Goal: Information Seeking & Learning: Learn about a topic

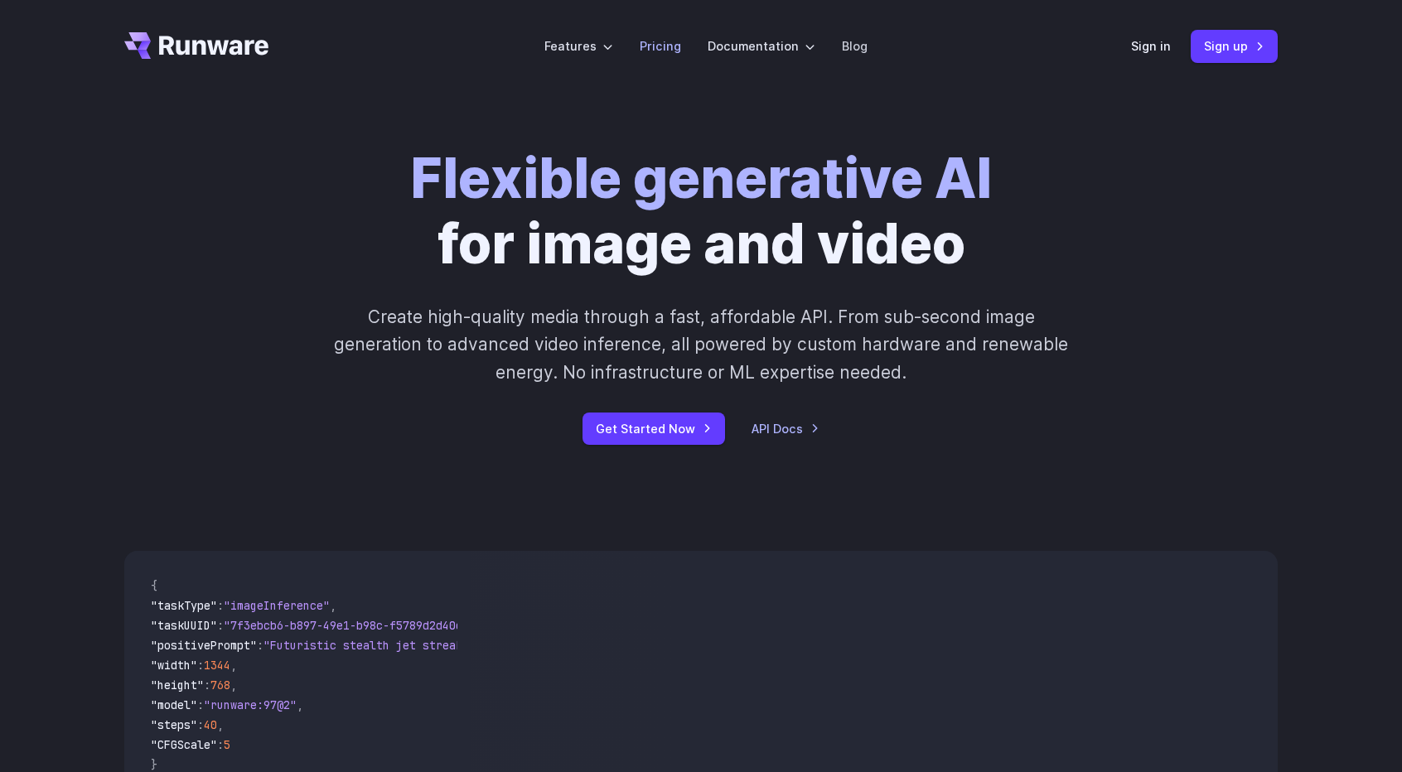
click at [657, 50] on link "Pricing" at bounding box center [660, 45] width 41 height 19
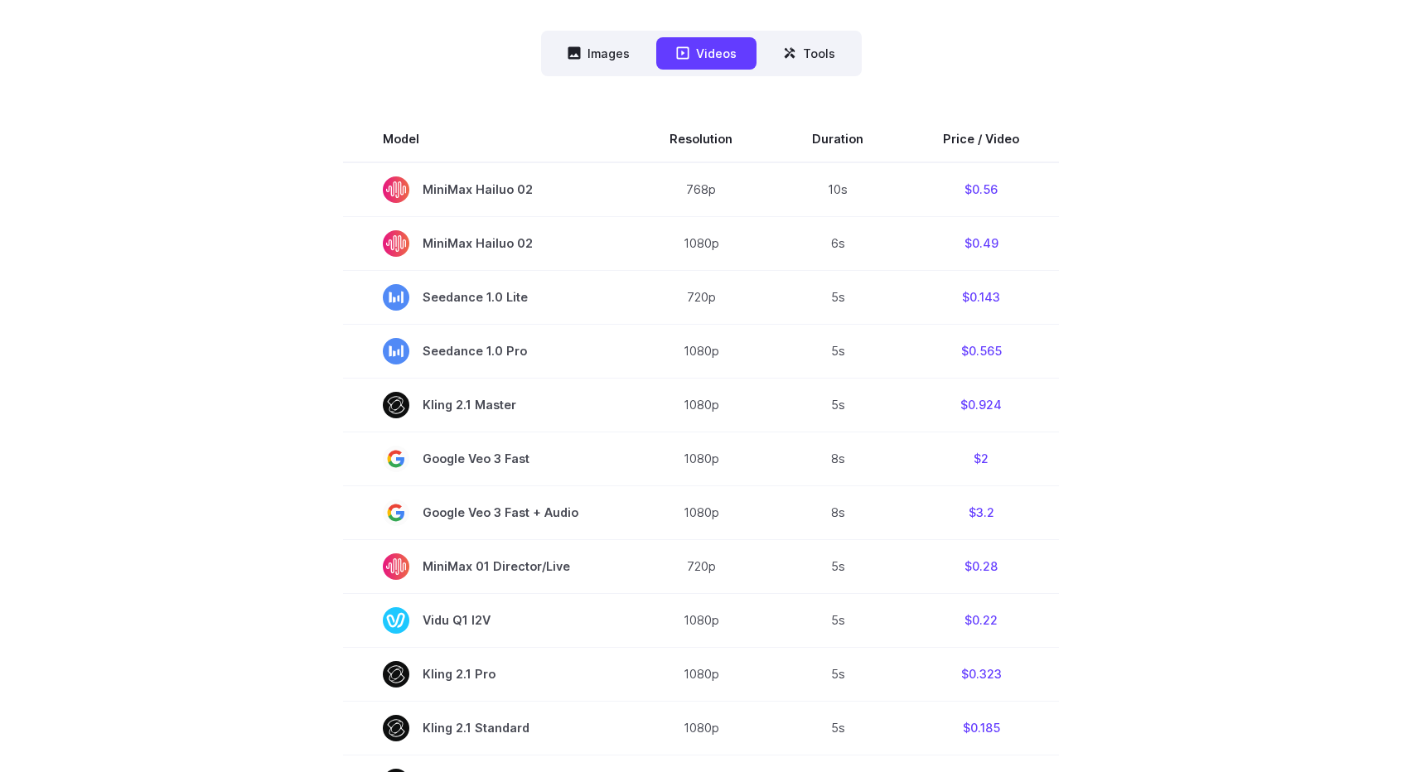
scroll to position [497, 0]
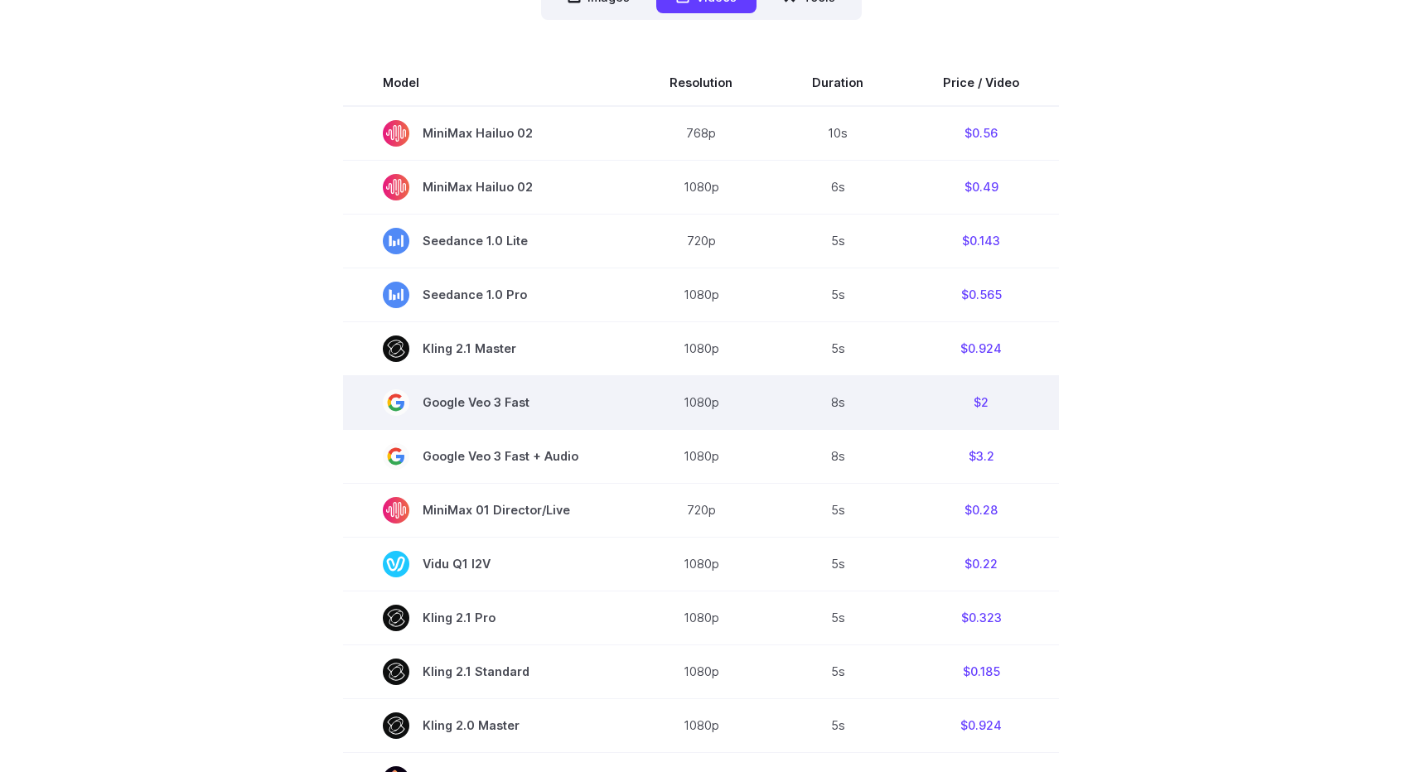
click at [496, 414] on span "Google Veo 3 Fast" at bounding box center [486, 403] width 207 height 27
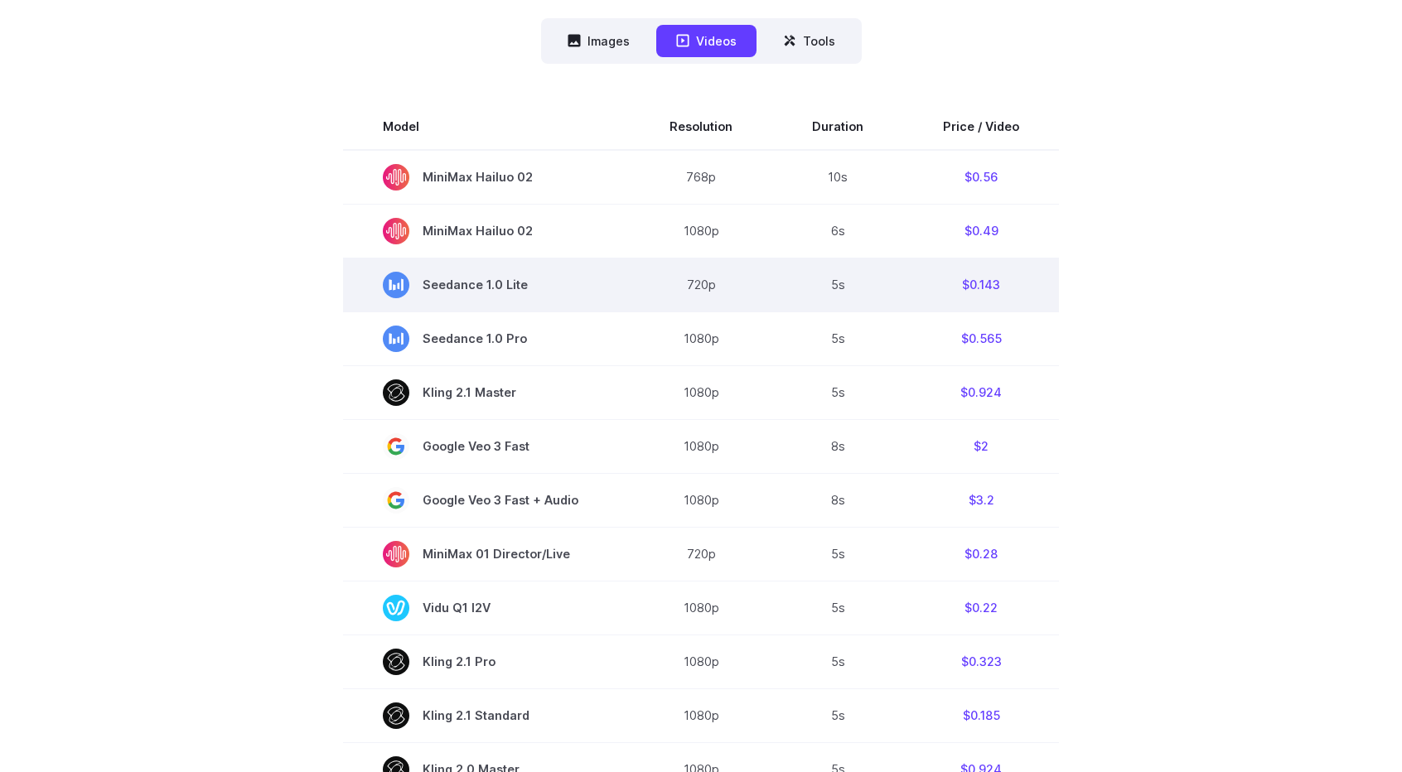
scroll to position [249, 0]
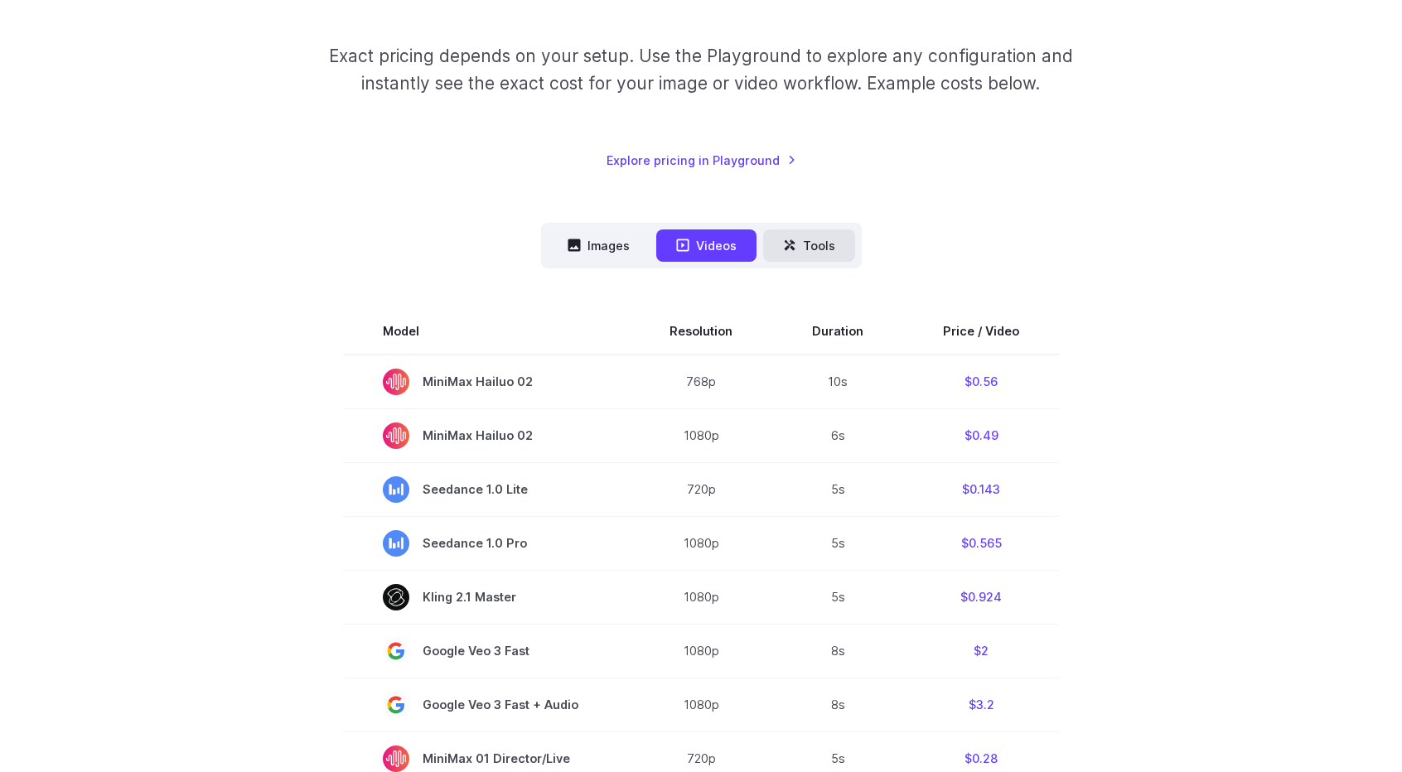
click at [785, 248] on icon at bounding box center [789, 245] width 13 height 13
click at [799, 238] on button "Tools" at bounding box center [809, 246] width 92 height 32
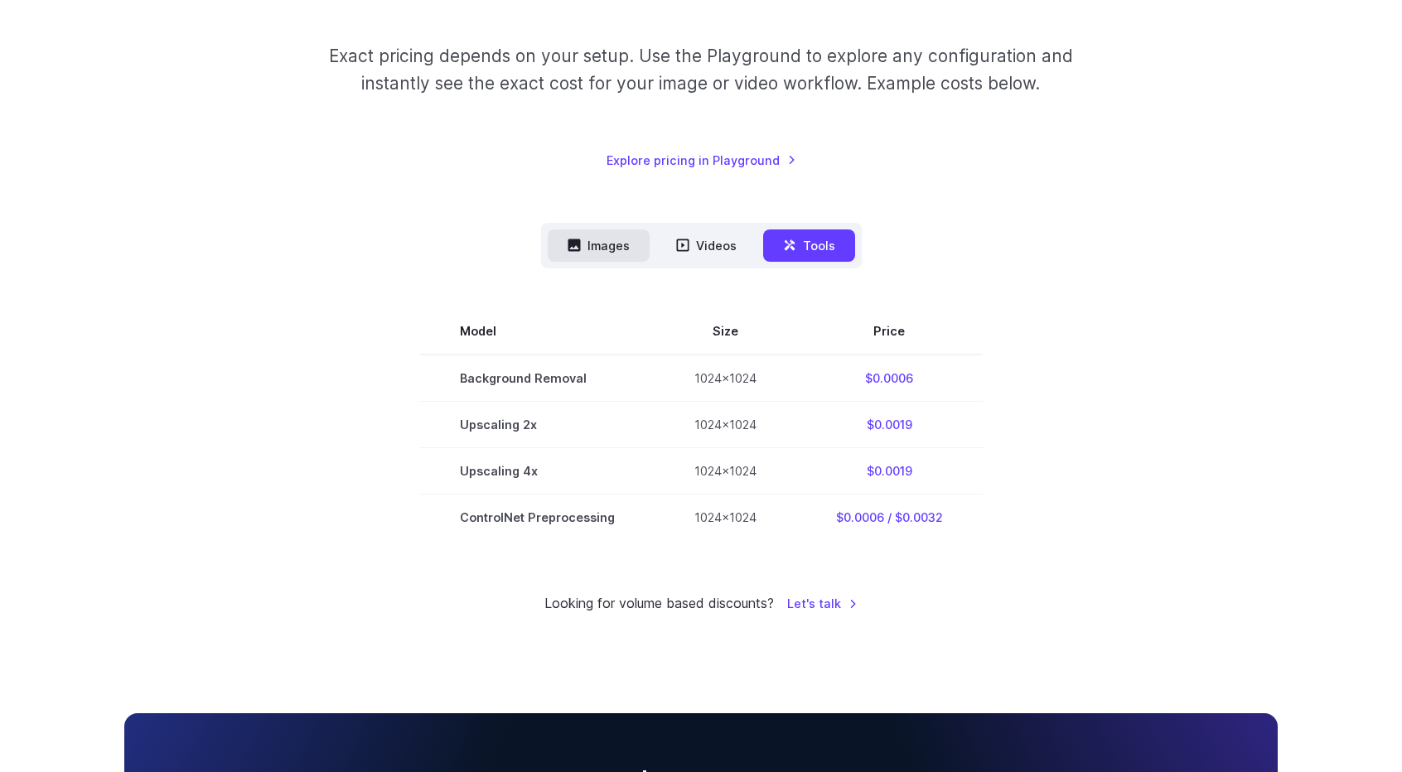
click at [591, 240] on button "Images" at bounding box center [599, 246] width 102 height 32
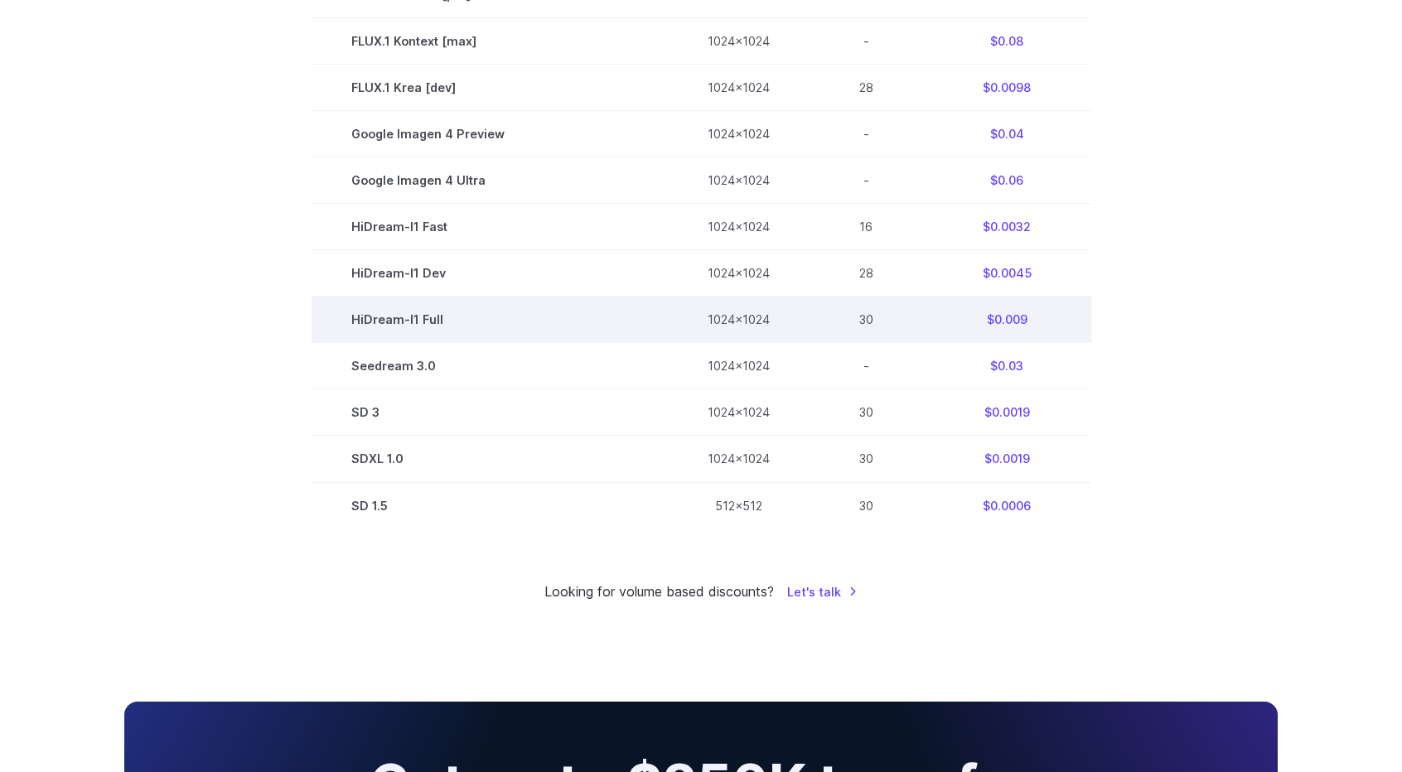
scroll to position [1078, 0]
